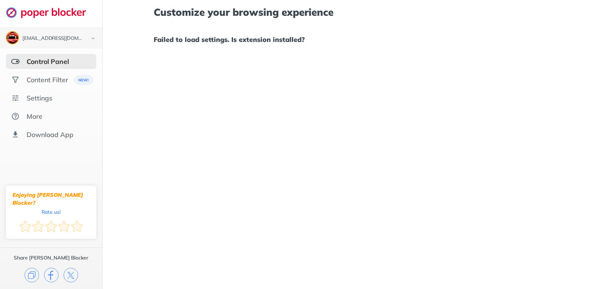
click at [54, 64] on div "Control Panel" at bounding box center [48, 61] width 42 height 8
click at [49, 85] on div "Content Filter" at bounding box center [51, 79] width 90 height 15
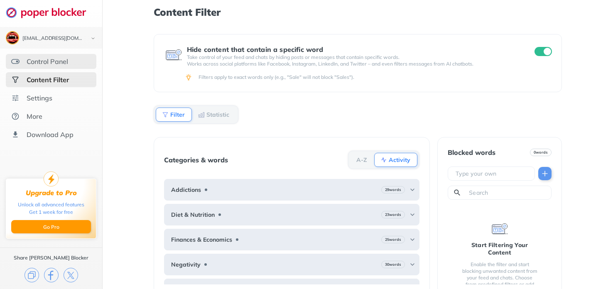
click at [47, 67] on div "Control Panel" at bounding box center [51, 61] width 90 height 15
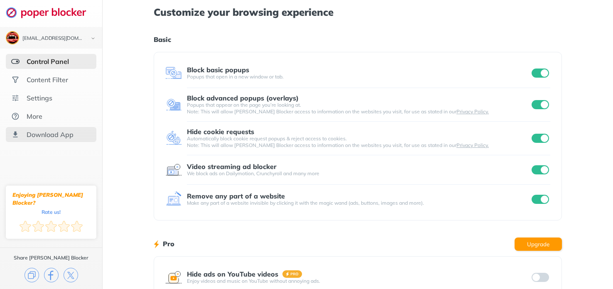
click at [57, 133] on div "Download App" at bounding box center [50, 134] width 47 height 8
